Goal: Task Accomplishment & Management: Use online tool/utility

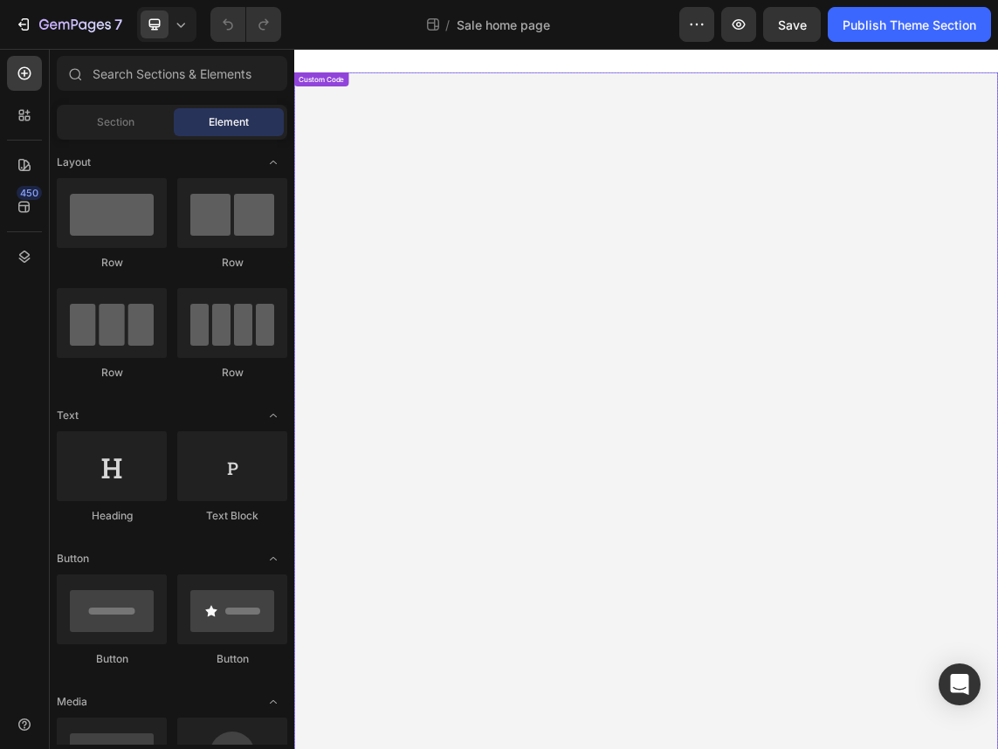
click at [738, 355] on div "Labor Day Sale - 20% Off Sitewide Treat yourself to your skincare favorites! No…" at bounding box center [817, 605] width 1047 height 1042
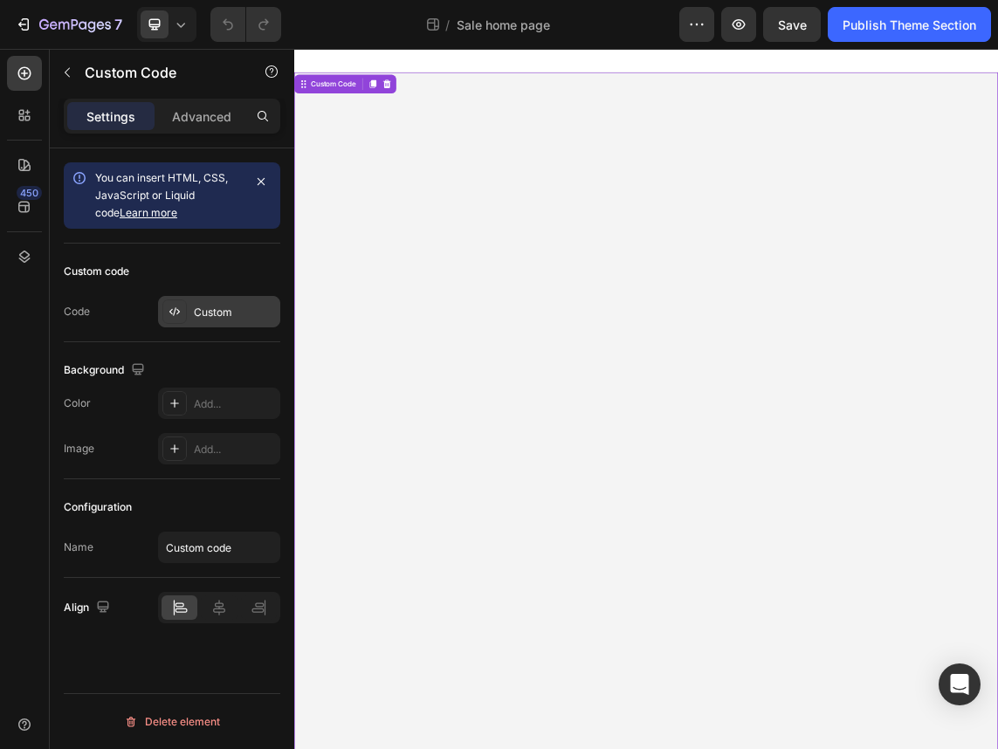
click at [250, 318] on div "Custom" at bounding box center [235, 313] width 82 height 16
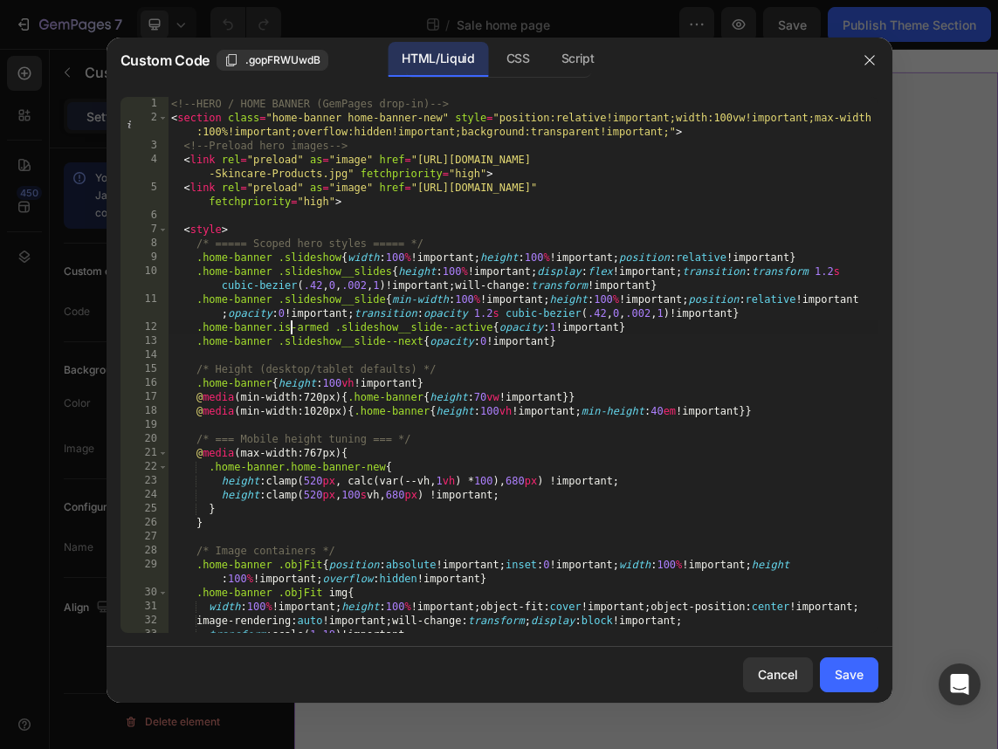
click at [291, 326] on div "<!-- HERO / HOME BANNER (GemPages drop-in) --> < section class = "home-banner h…" at bounding box center [523, 379] width 710 height 564
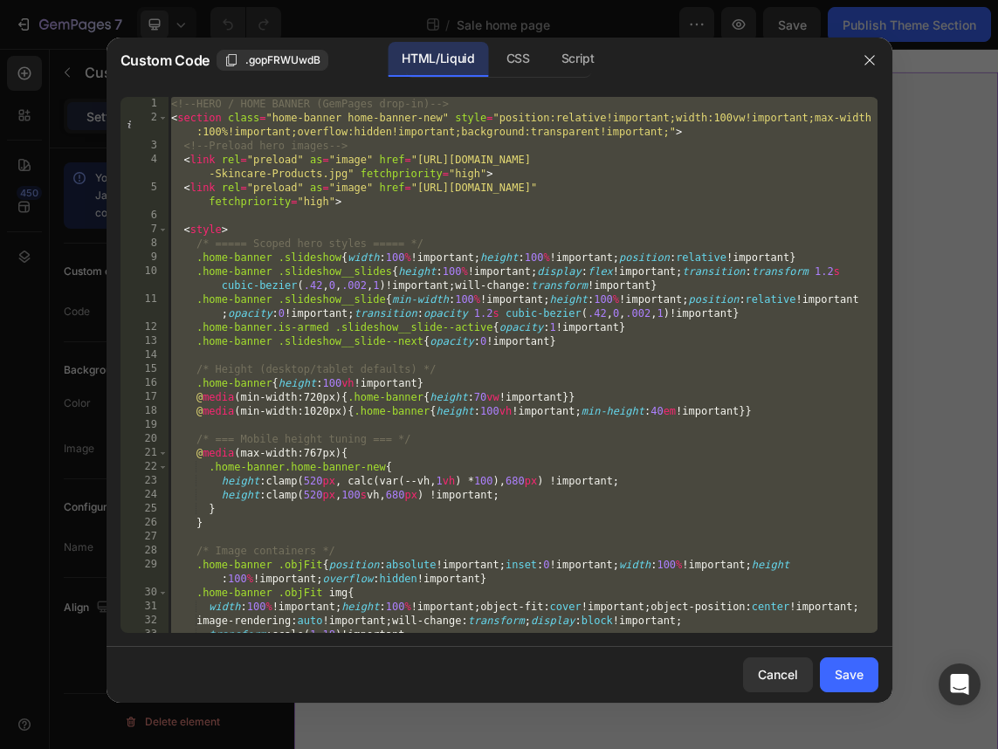
click at [395, 477] on div "<!-- HERO / HOME BANNER (GemPages drop-in) --> < section class = "home-banner h…" at bounding box center [523, 379] width 710 height 564
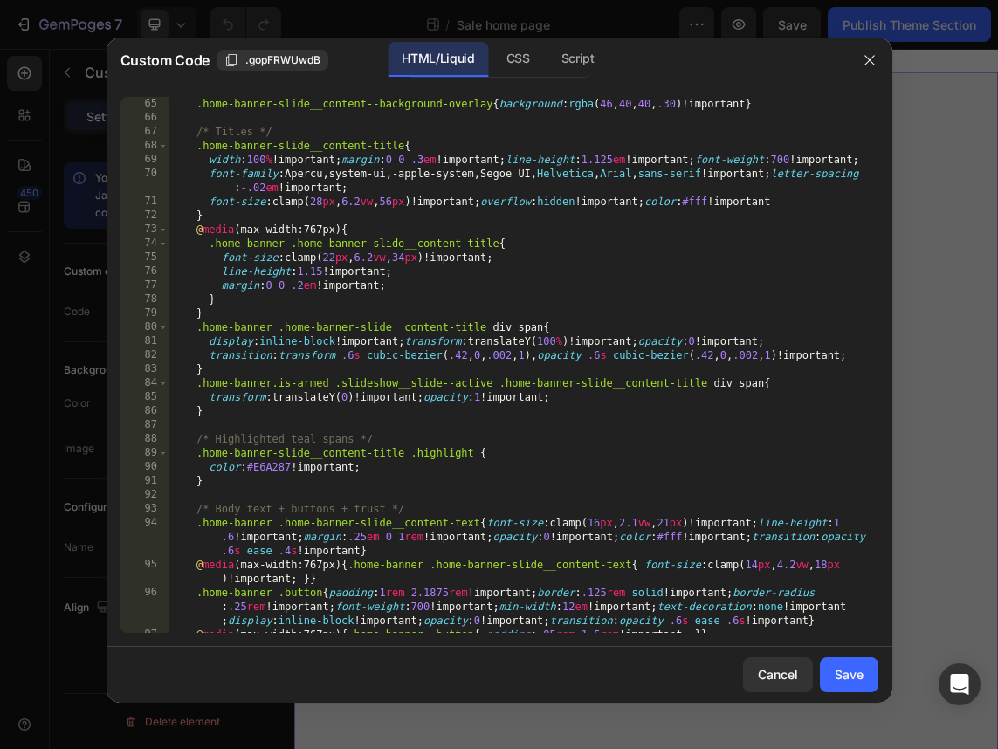
scroll to position [1001, 0]
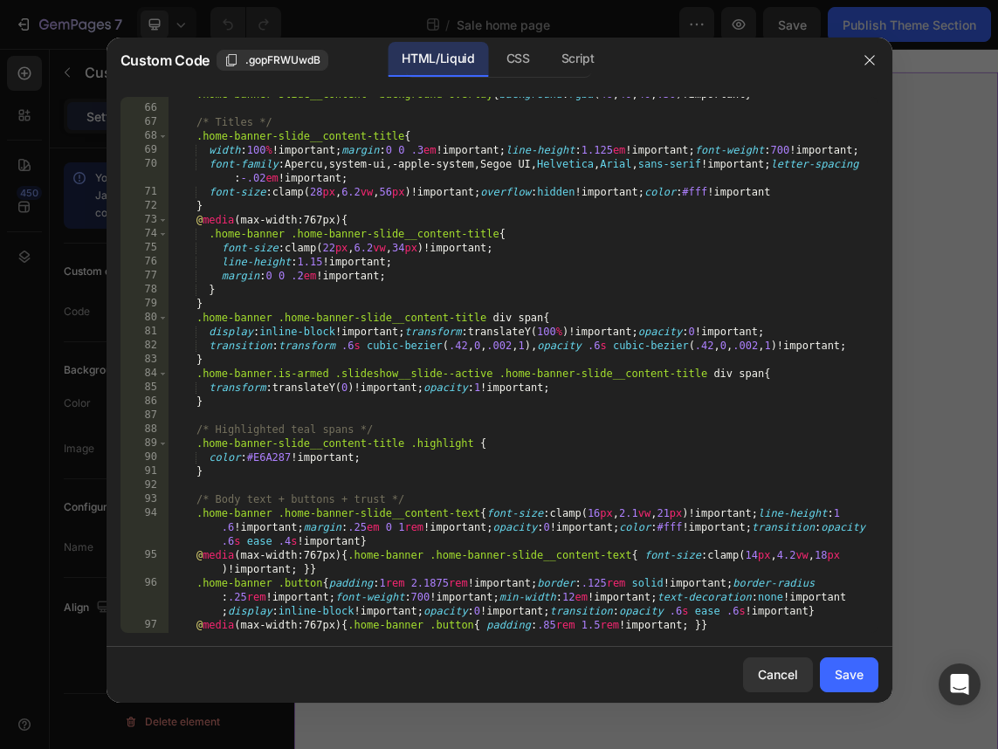
click at [244, 473] on div ".home-banner-slide__content--background-overlay { background : rgba ( 46 , 40 ,…" at bounding box center [523, 369] width 710 height 564
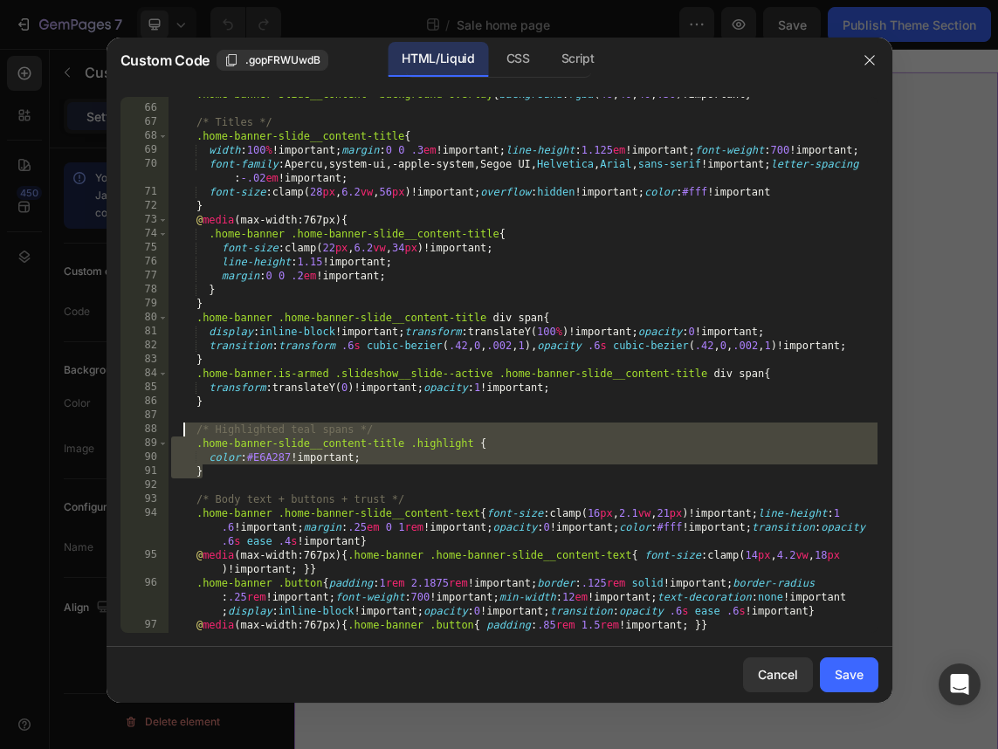
click at [184, 431] on div ".home-banner-slide__content--background-overlay { background : rgba ( 46 , 40 ,…" at bounding box center [523, 369] width 710 height 564
type textarea "/* Highlighted teal spans */ .home-banner-slide__content-title .highlight {"
paste textarea
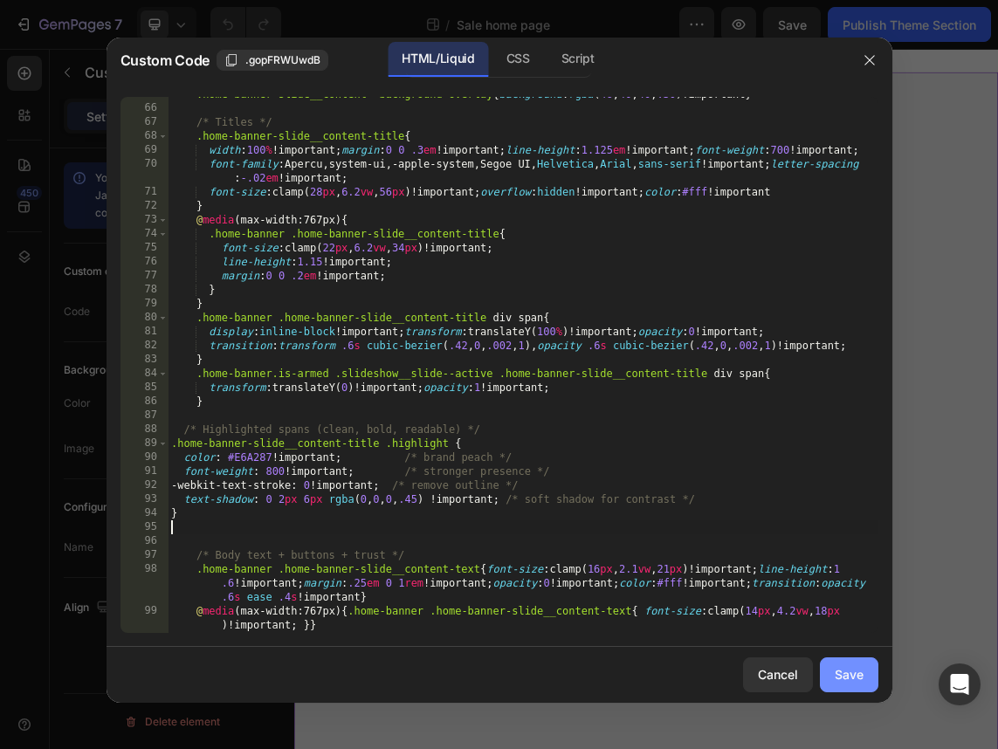
click at [840, 669] on div "Save" at bounding box center [848, 674] width 29 height 18
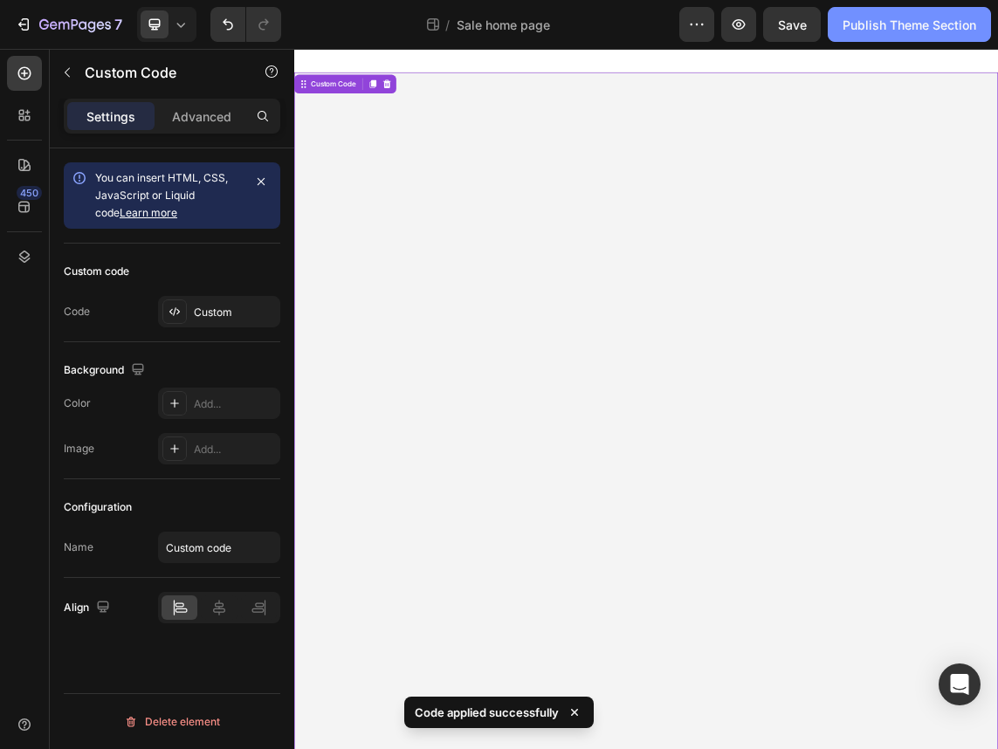
click at [896, 27] on div "Publish Theme Section" at bounding box center [909, 25] width 134 height 18
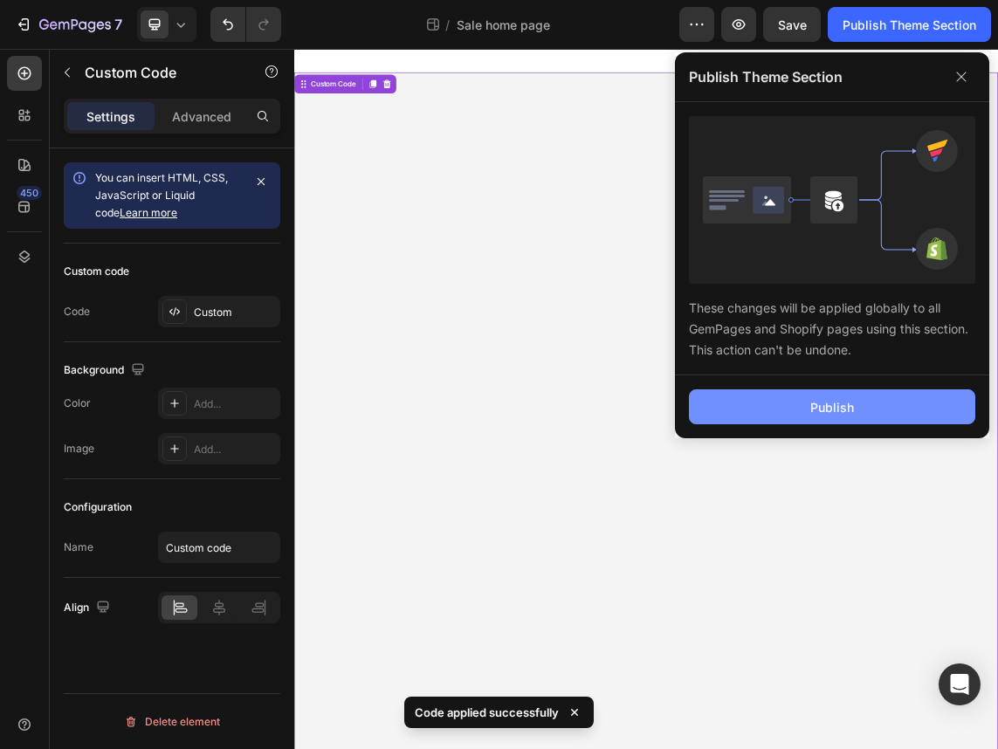
click at [821, 402] on div "Publish" at bounding box center [832, 407] width 44 height 18
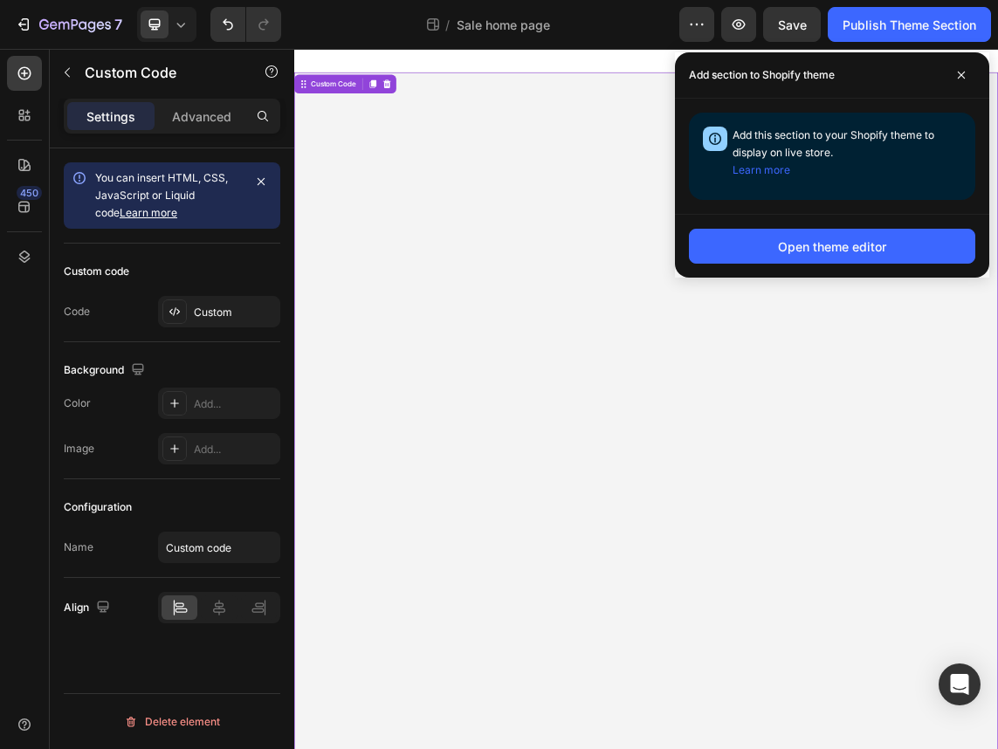
click at [784, 558] on div "20% Off Sitewide" at bounding box center [818, 553] width 458 height 55
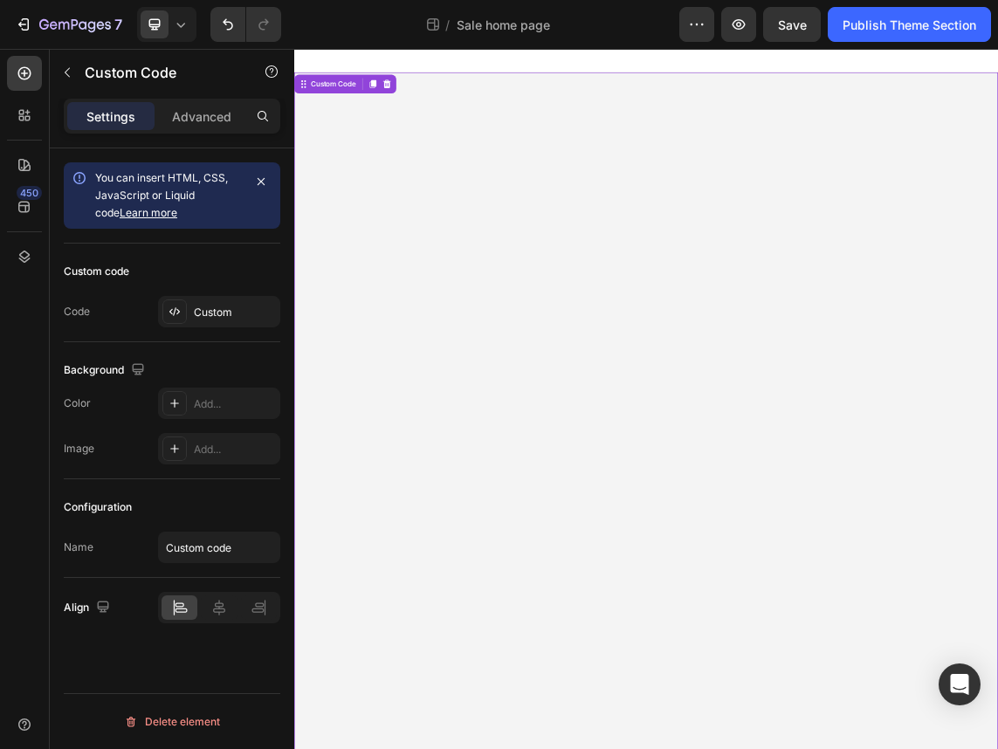
click at [784, 558] on div "20% Off Sitewide" at bounding box center [818, 553] width 458 height 55
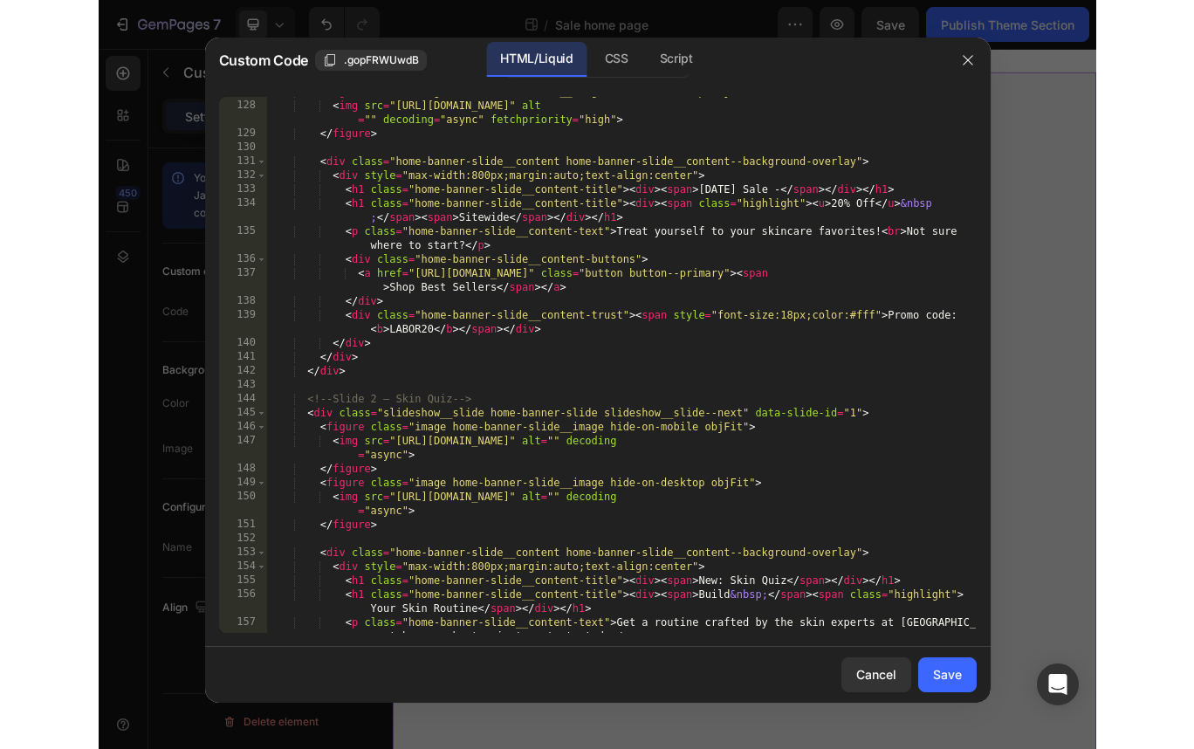
scroll to position [2084, 0]
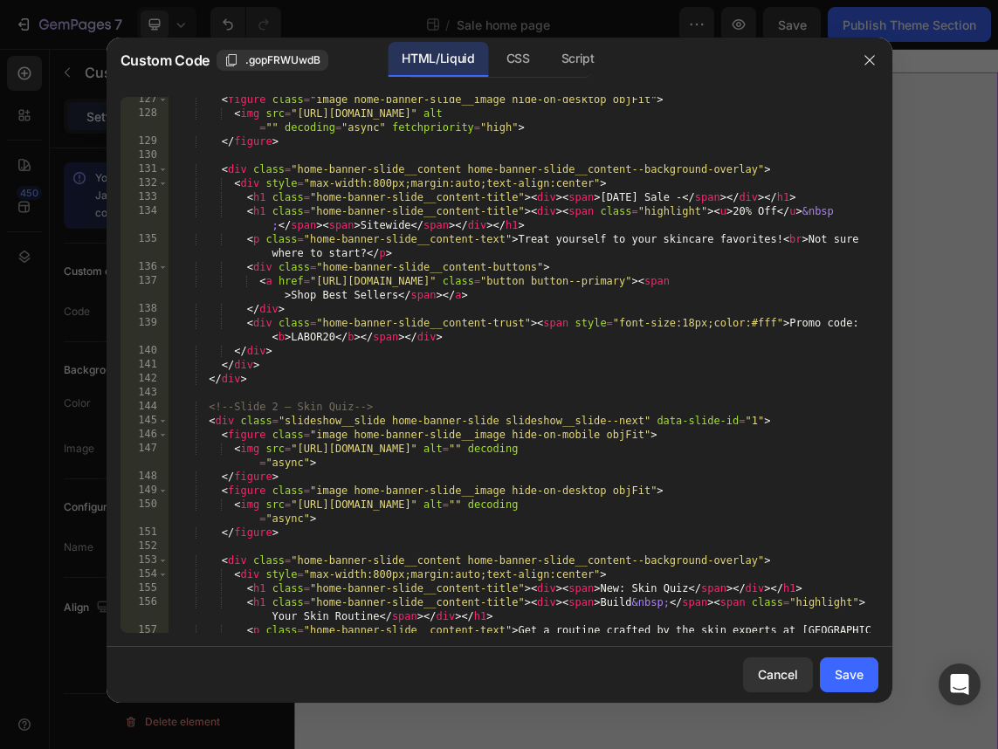
click at [730, 213] on div "< figure class = "image home-banner-slide__image hide-on-desktop objFit" > < im…" at bounding box center [523, 382] width 710 height 578
type textarea "<h1 class="home-banner-slide__content-title"><div><span class="highlight">20% O…"
click at [851, 673] on div "Save" at bounding box center [848, 674] width 29 height 18
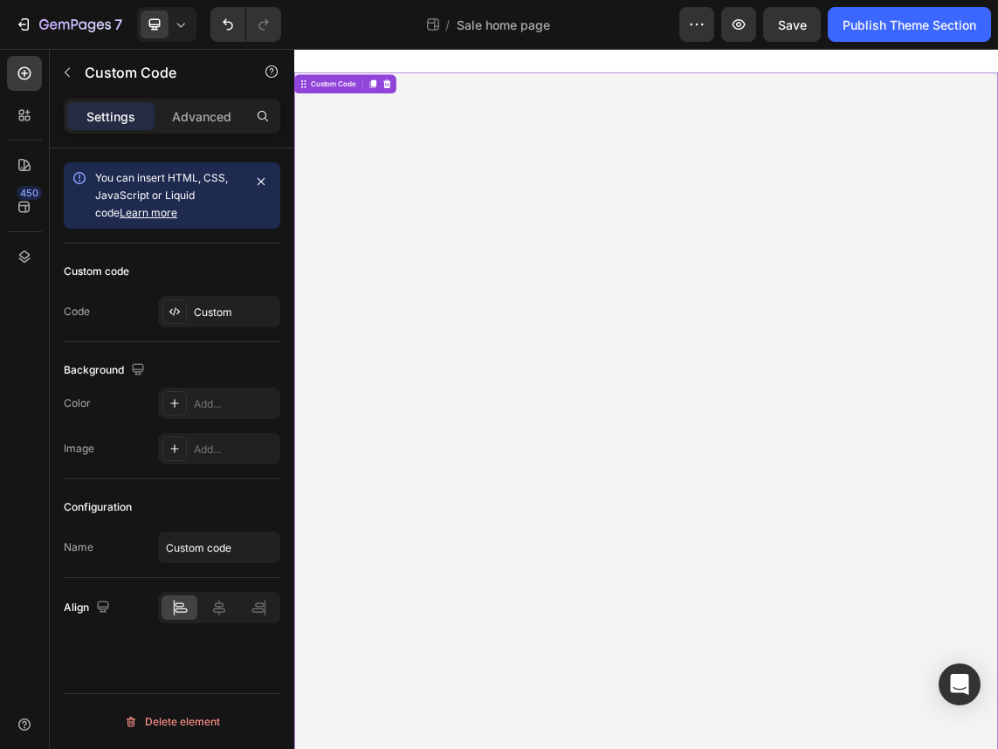
click at [896, 6] on div "7 Theme section / Sale home page Preview Save Publish Theme Section" at bounding box center [499, 25] width 998 height 50
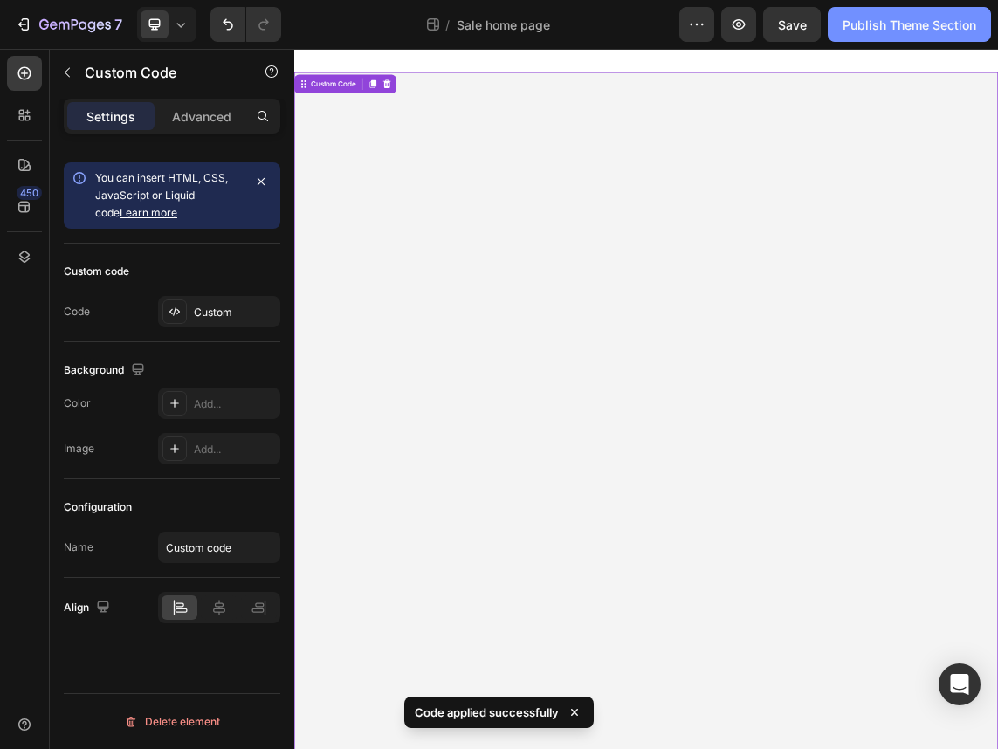
click at [896, 20] on div "Publish Theme Section" at bounding box center [909, 25] width 134 height 18
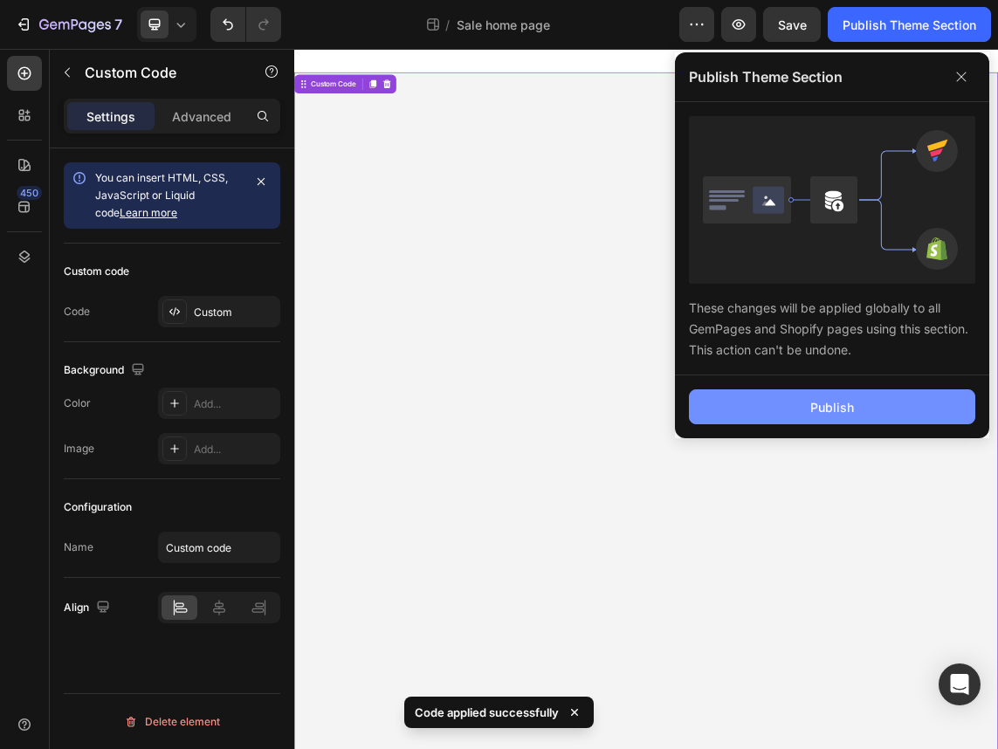
click at [836, 402] on div "Publish" at bounding box center [832, 407] width 44 height 18
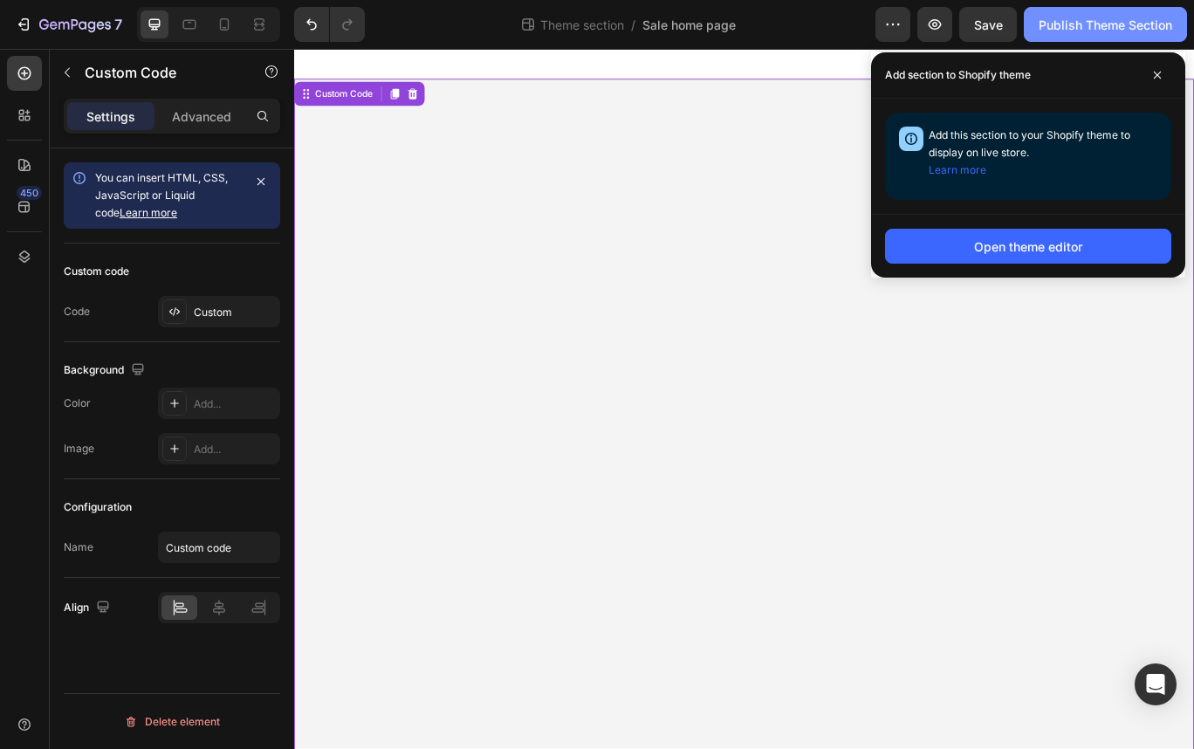
click at [997, 18] on div "Publish Theme Section" at bounding box center [1106, 25] width 134 height 18
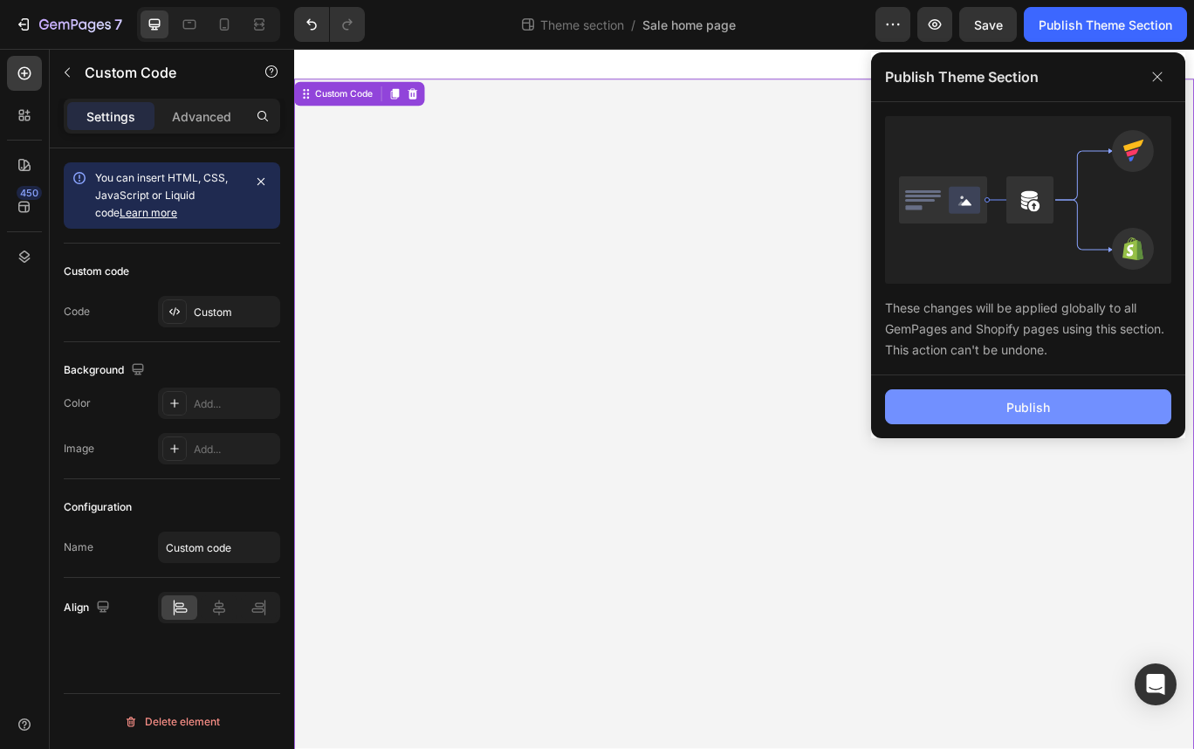
click at [983, 404] on button "Publish" at bounding box center [1028, 406] width 286 height 35
